Goal: Information Seeking & Learning: Learn about a topic

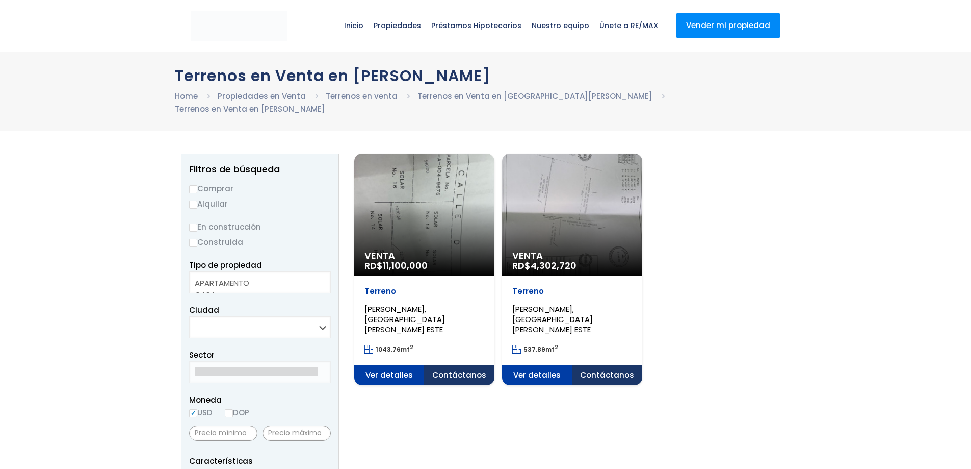
select select
click at [400, 365] on span "Ver detalles" at bounding box center [389, 375] width 70 height 20
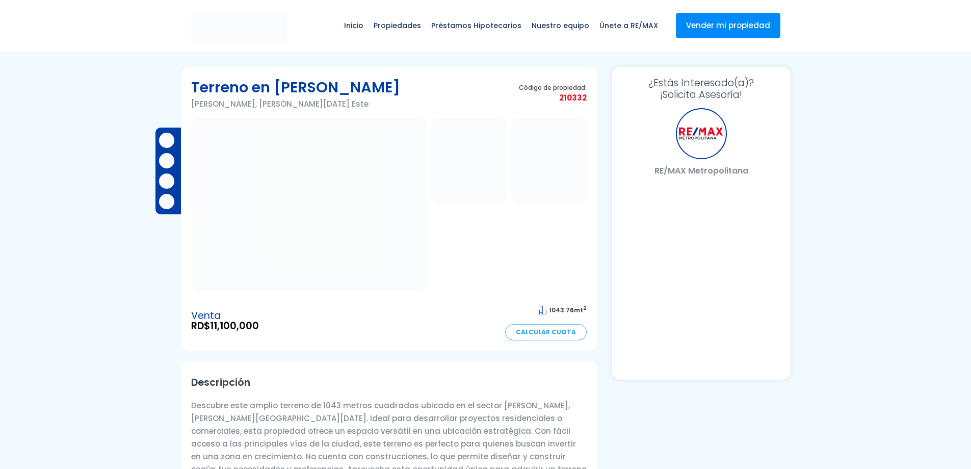
select select "DO"
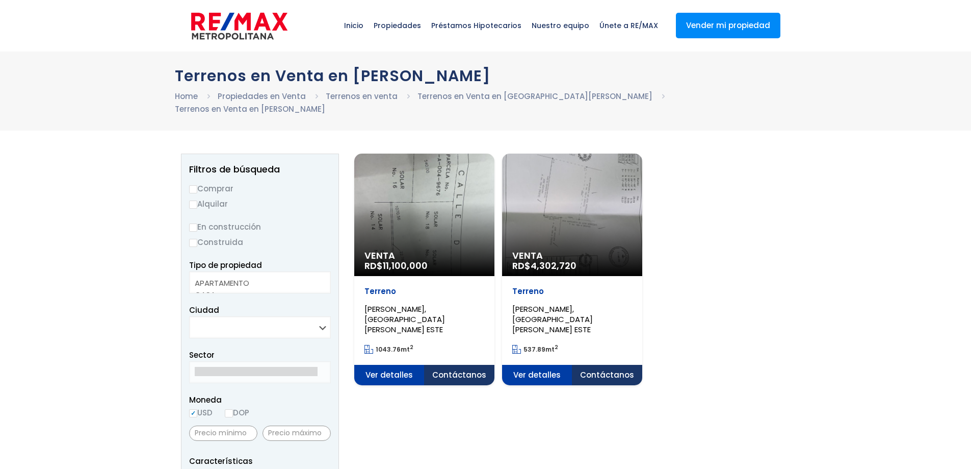
select select
click at [425, 365] on span "Ver detalles" at bounding box center [389, 375] width 70 height 20
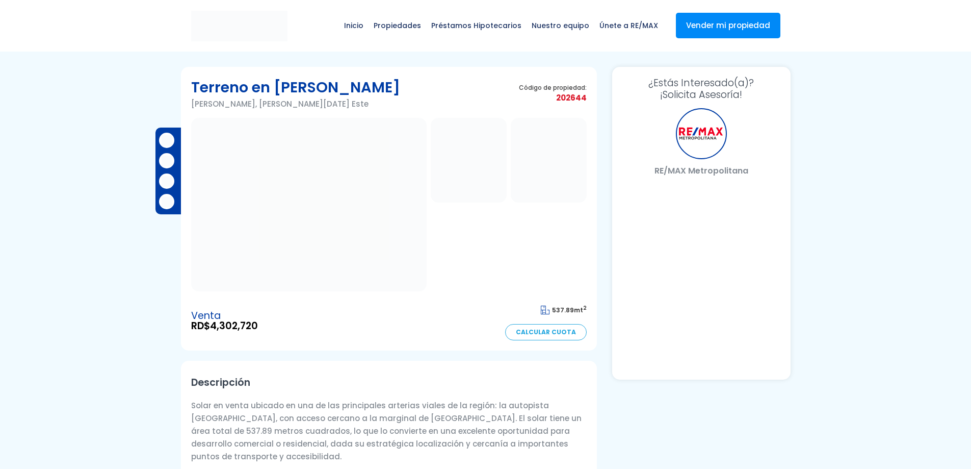
select select "DO"
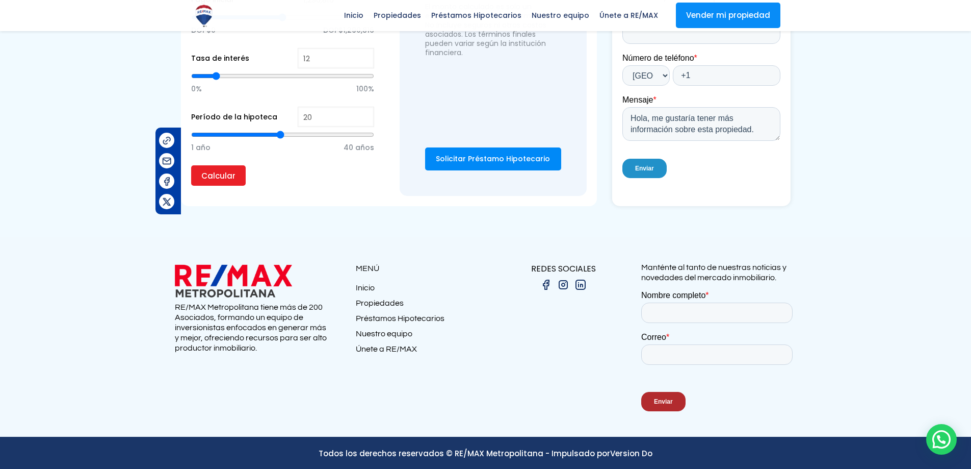
scroll to position [706, 0]
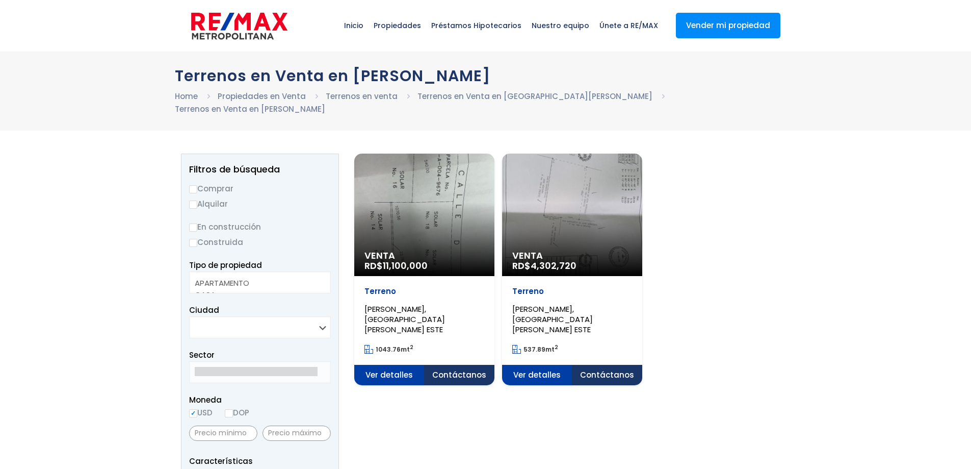
select select
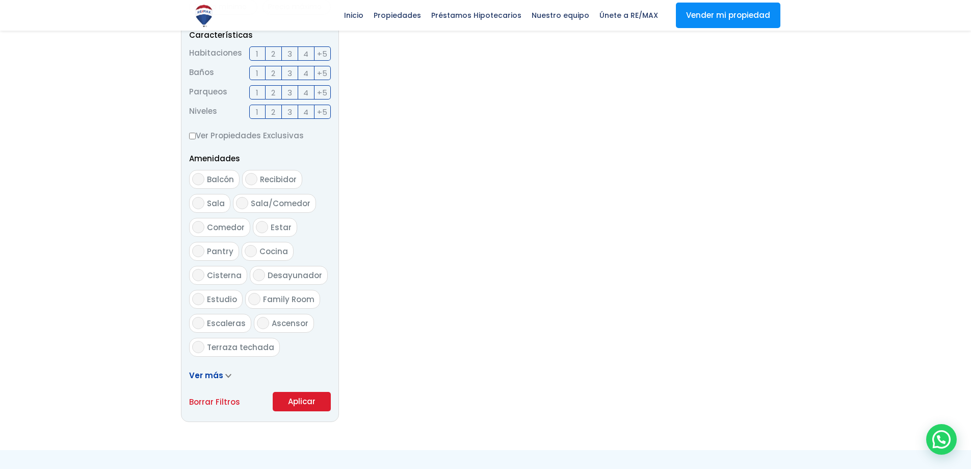
scroll to position [323, 0]
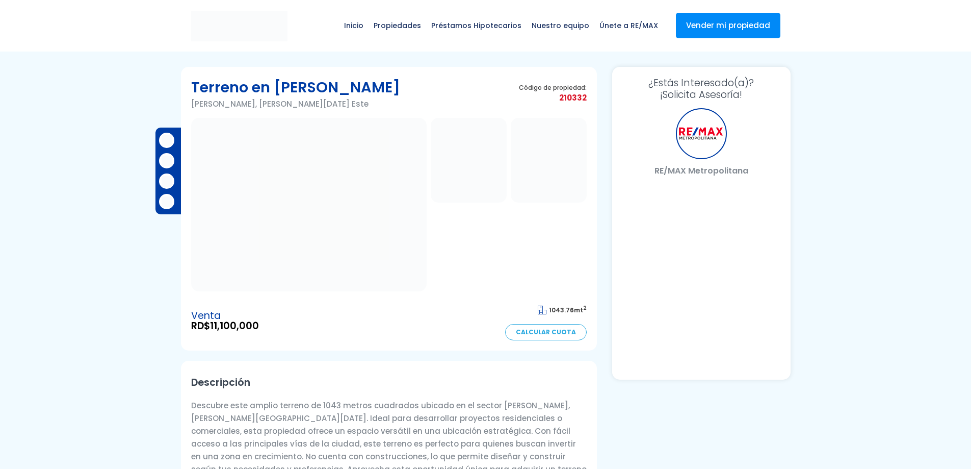
select select "DO"
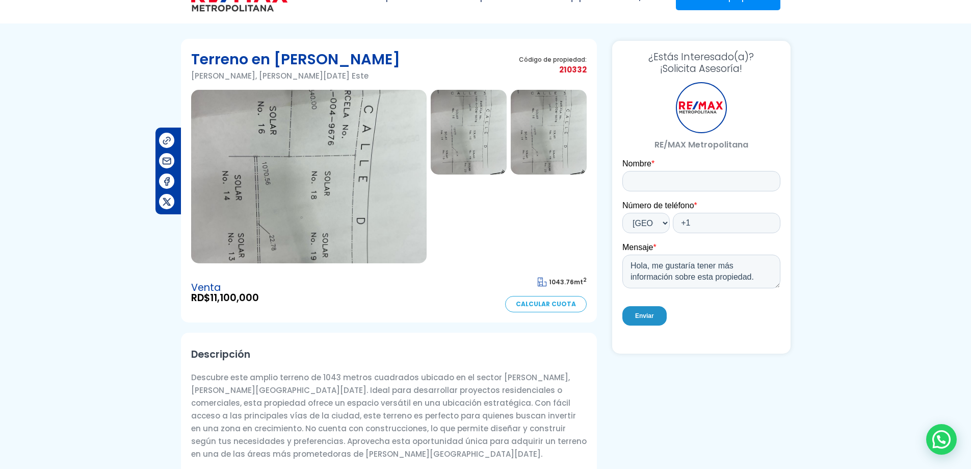
scroll to position [51, 0]
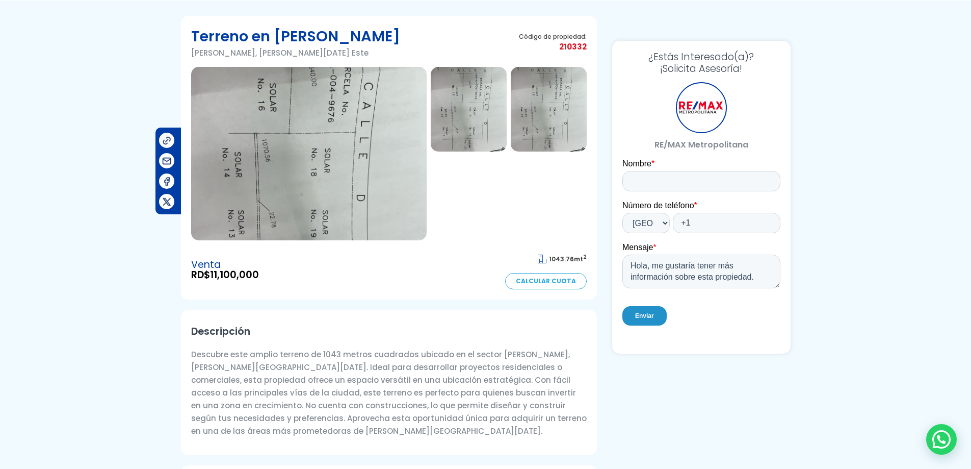
click at [345, 291] on section "Terreno en [PERSON_NAME] [PERSON_NAME], [PERSON_NAME][DATE] Este Código de prop…" at bounding box center [389, 157] width 416 height 283
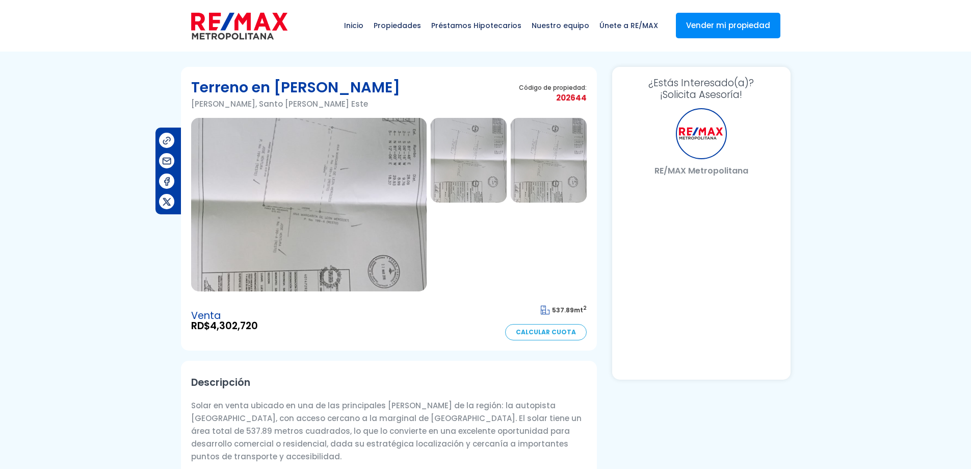
select select "DO"
